Goal: Browse casually: Explore the website without a specific task or goal

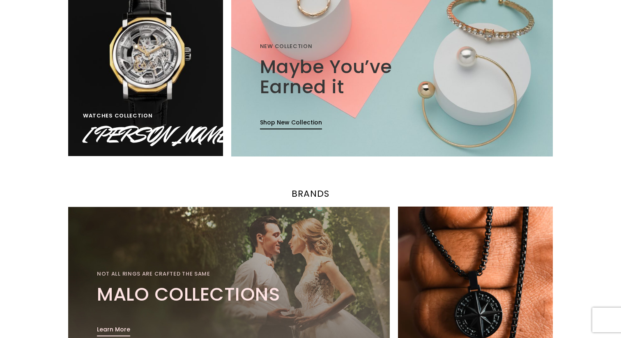
scroll to position [603, 0]
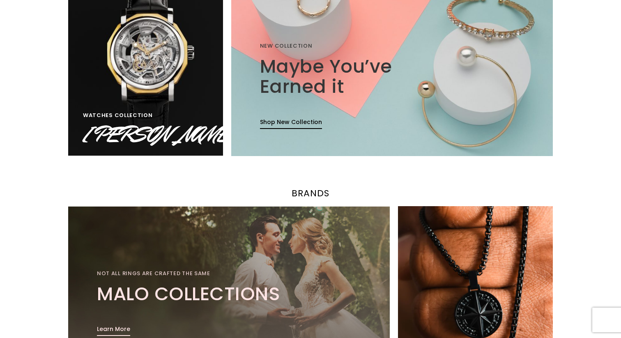
click at [188, 91] on img at bounding box center [145, 66] width 165 height 189
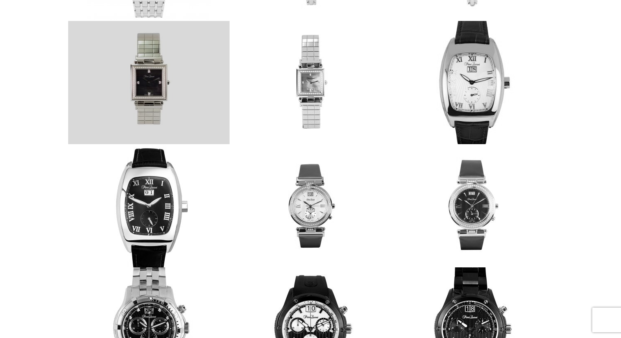
scroll to position [451, 0]
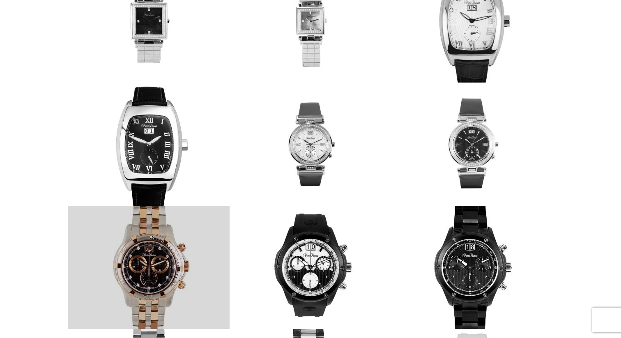
click at [177, 260] on link at bounding box center [148, 267] width 161 height 123
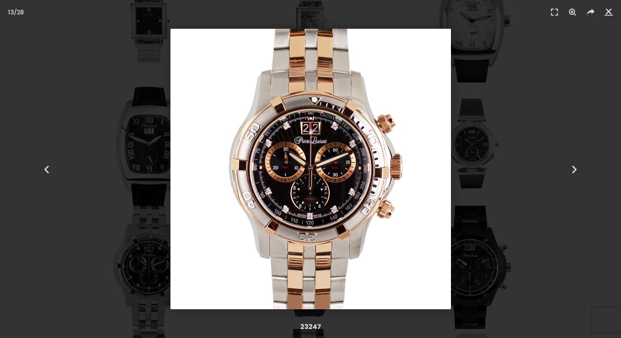
click at [152, 210] on div "13 / 28" at bounding box center [310, 169] width 563 height 280
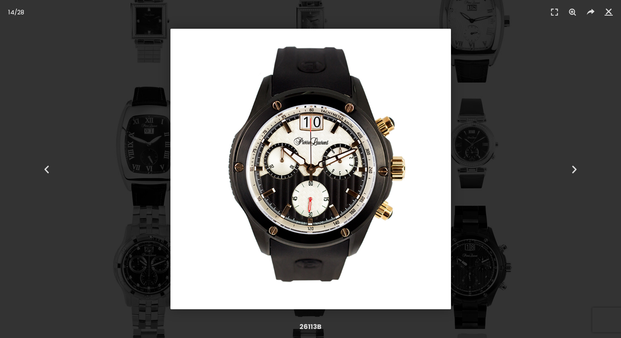
click at [115, 288] on div "14 / 28" at bounding box center [310, 169] width 563 height 280
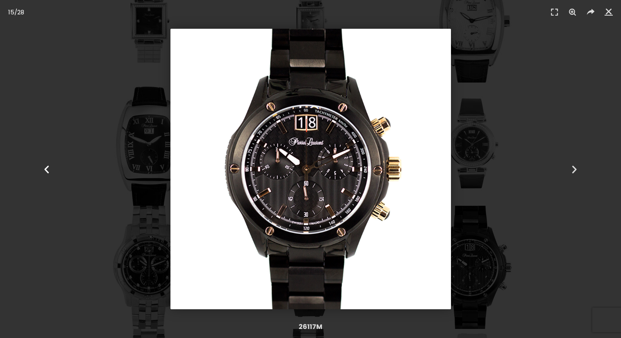
click at [78, 233] on div "Previous" at bounding box center [46, 169] width 93 height 338
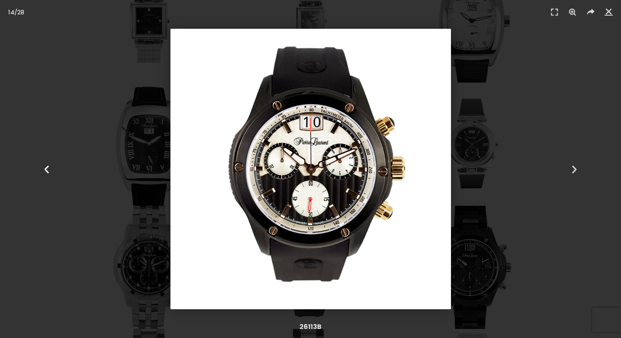
click at [33, 48] on div "Previous" at bounding box center [46, 169] width 93 height 338
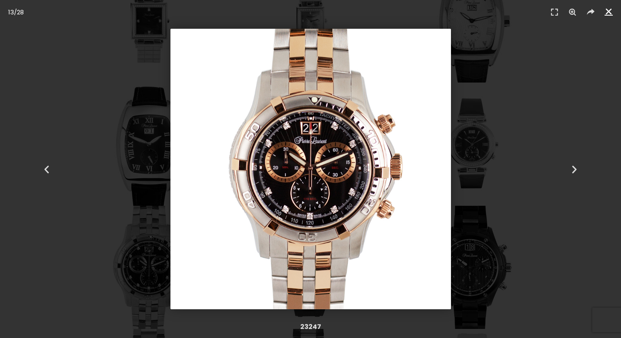
click at [606, 12] on icon "Close (Esc)" at bounding box center [608, 11] width 8 height 8
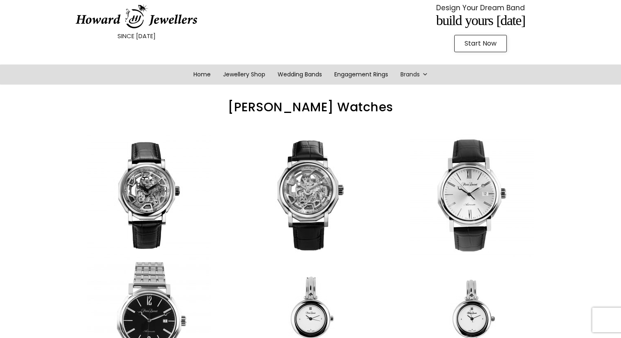
scroll to position [0, 0]
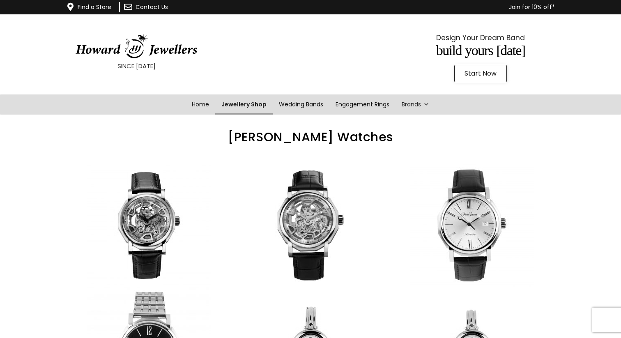
click at [246, 103] on link "Jewellery Shop" at bounding box center [243, 104] width 57 height 20
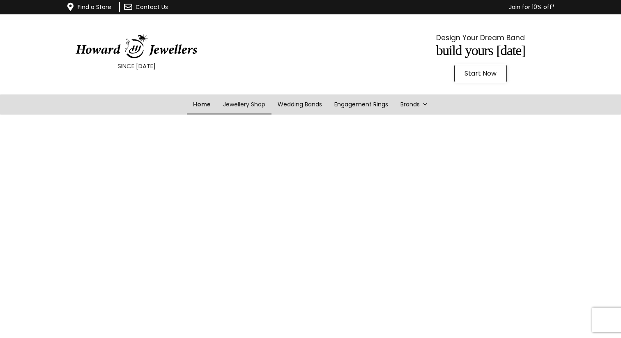
click at [192, 100] on link "Home" at bounding box center [202, 104] width 30 height 20
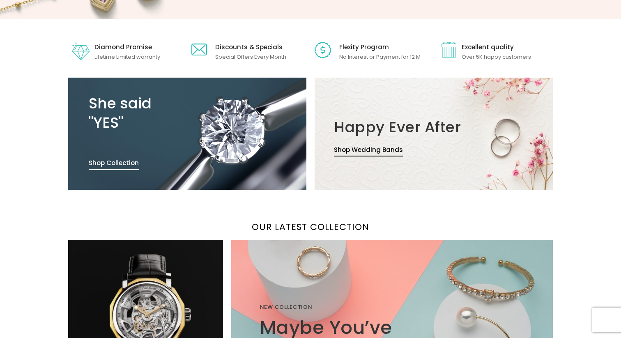
scroll to position [462, 0]
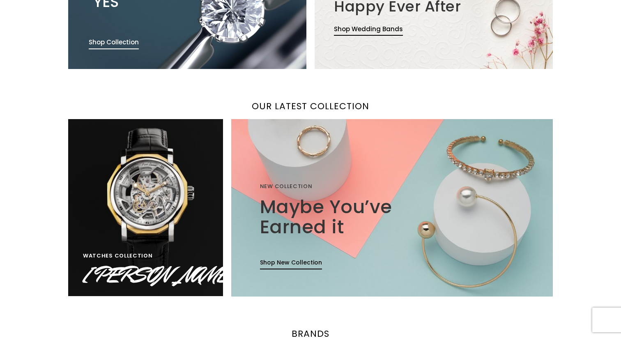
click at [184, 243] on img at bounding box center [145, 207] width 165 height 189
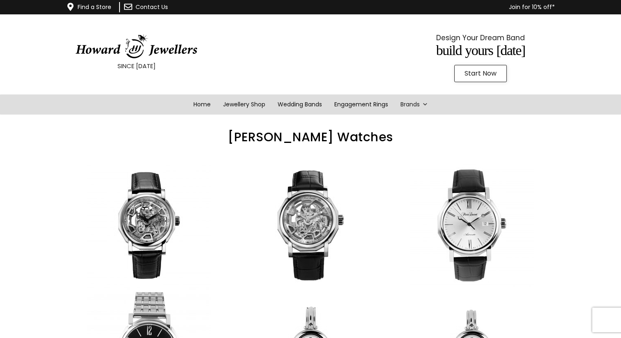
click at [184, 243] on link at bounding box center [148, 225] width 161 height 123
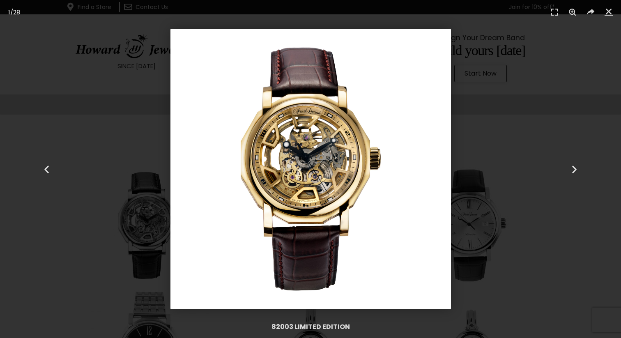
click at [329, 319] on footer "82003 LIMITED EDITION" at bounding box center [310, 327] width 621 height 22
click at [305, 231] on img "1 / 28" at bounding box center [310, 169] width 280 height 280
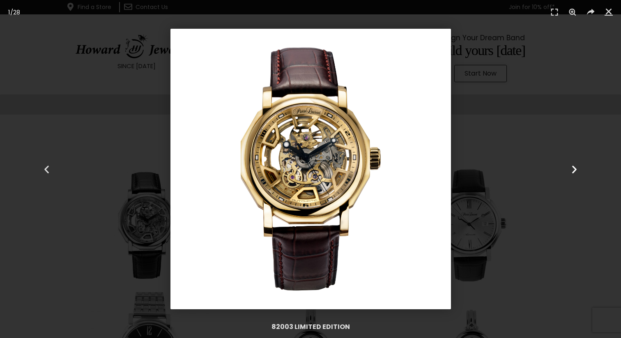
click at [603, 60] on div "Next" at bounding box center [574, 169] width 93 height 338
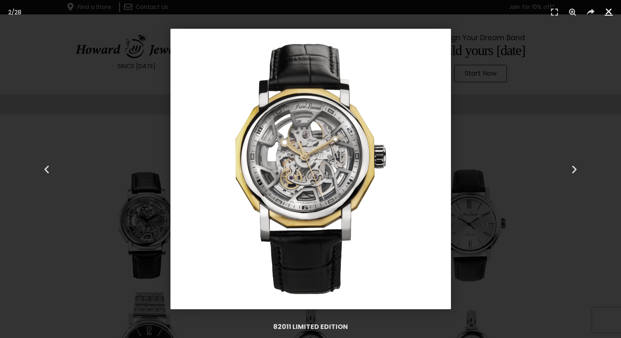
click at [610, 14] on icon "Close (Esc)" at bounding box center [608, 11] width 8 height 8
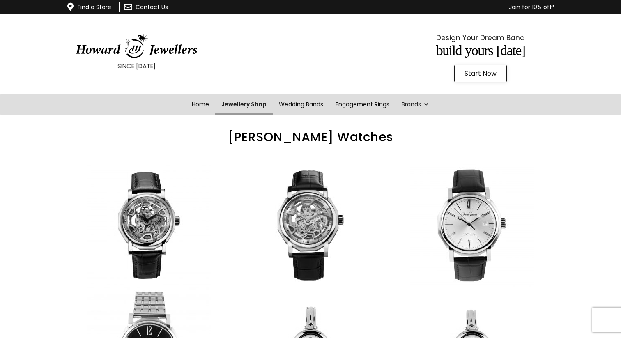
click at [234, 105] on link "Jewellery Shop" at bounding box center [243, 104] width 57 height 20
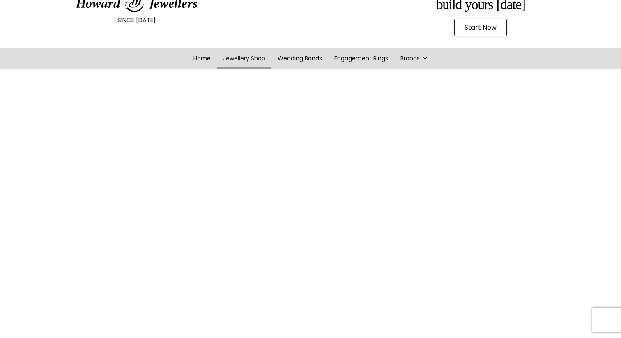
scroll to position [46, 0]
